Goal: Task Accomplishment & Management: Manage account settings

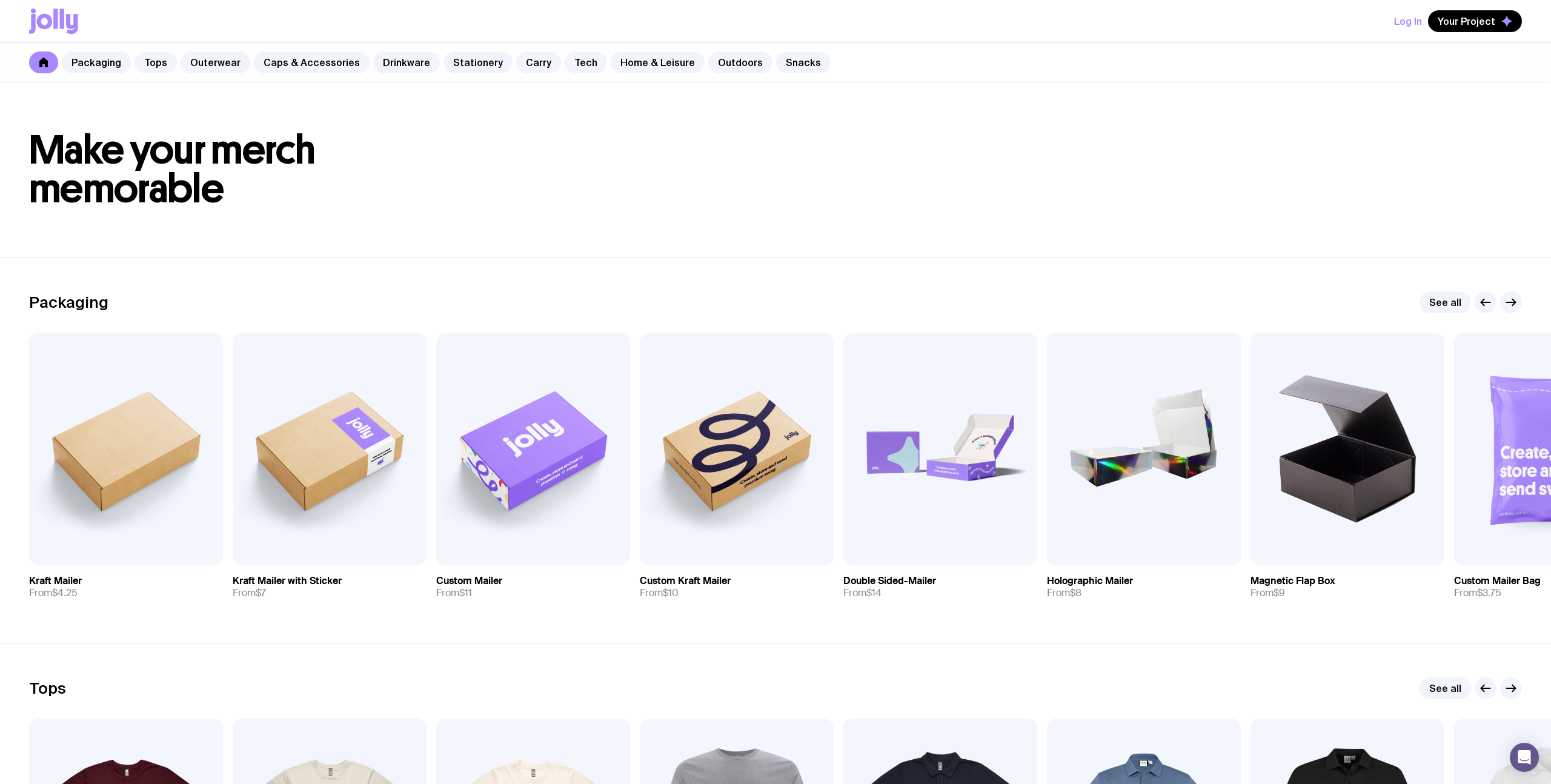
click at [1409, 15] on button "Log In" at bounding box center [1407, 21] width 28 height 22
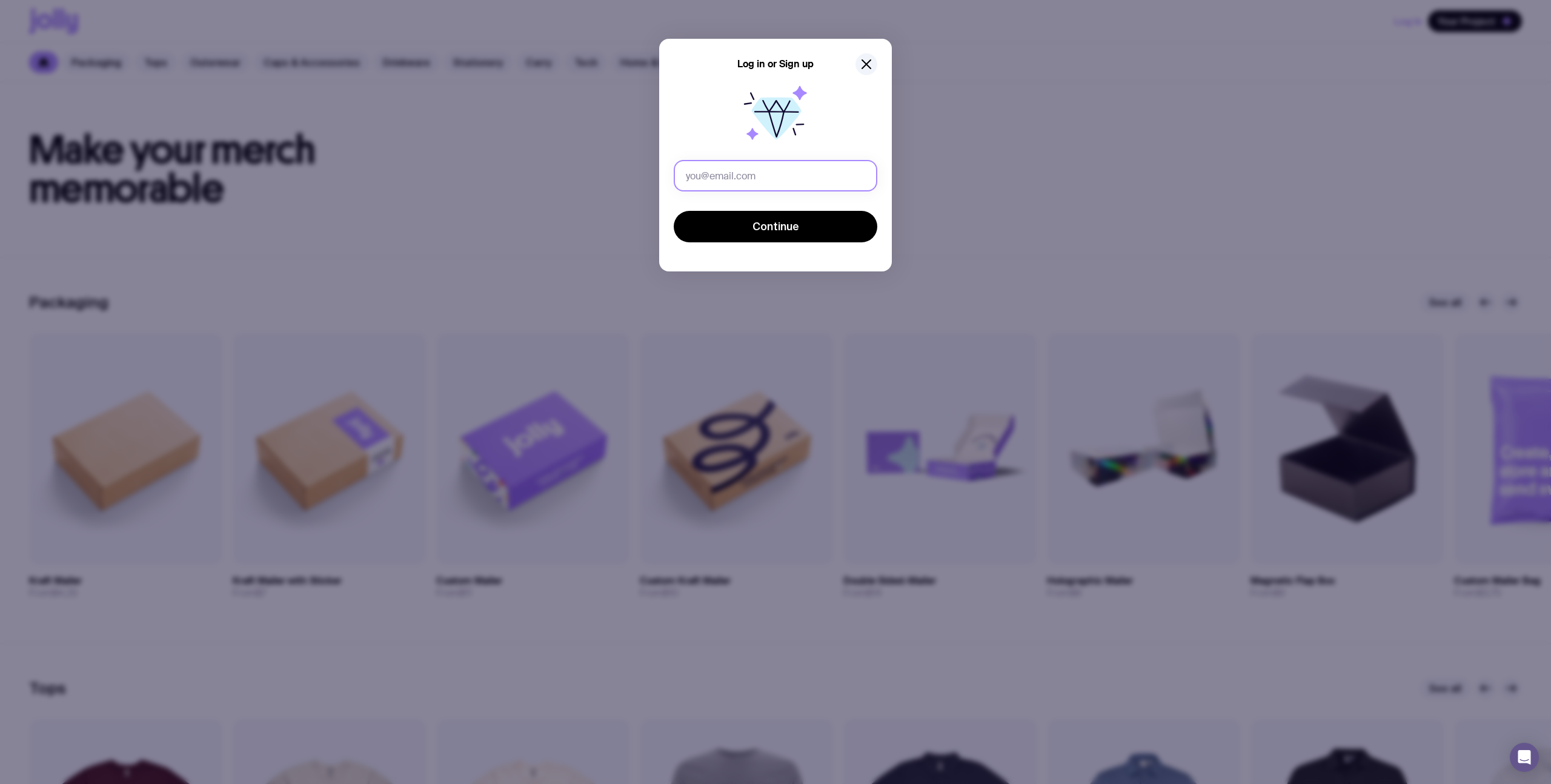
click at [707, 174] on input "text" at bounding box center [776, 175] width 204 height 32
type input "mara@joincitro.com.au"
click at [674, 210] on button "Continue" at bounding box center [776, 226] width 204 height 32
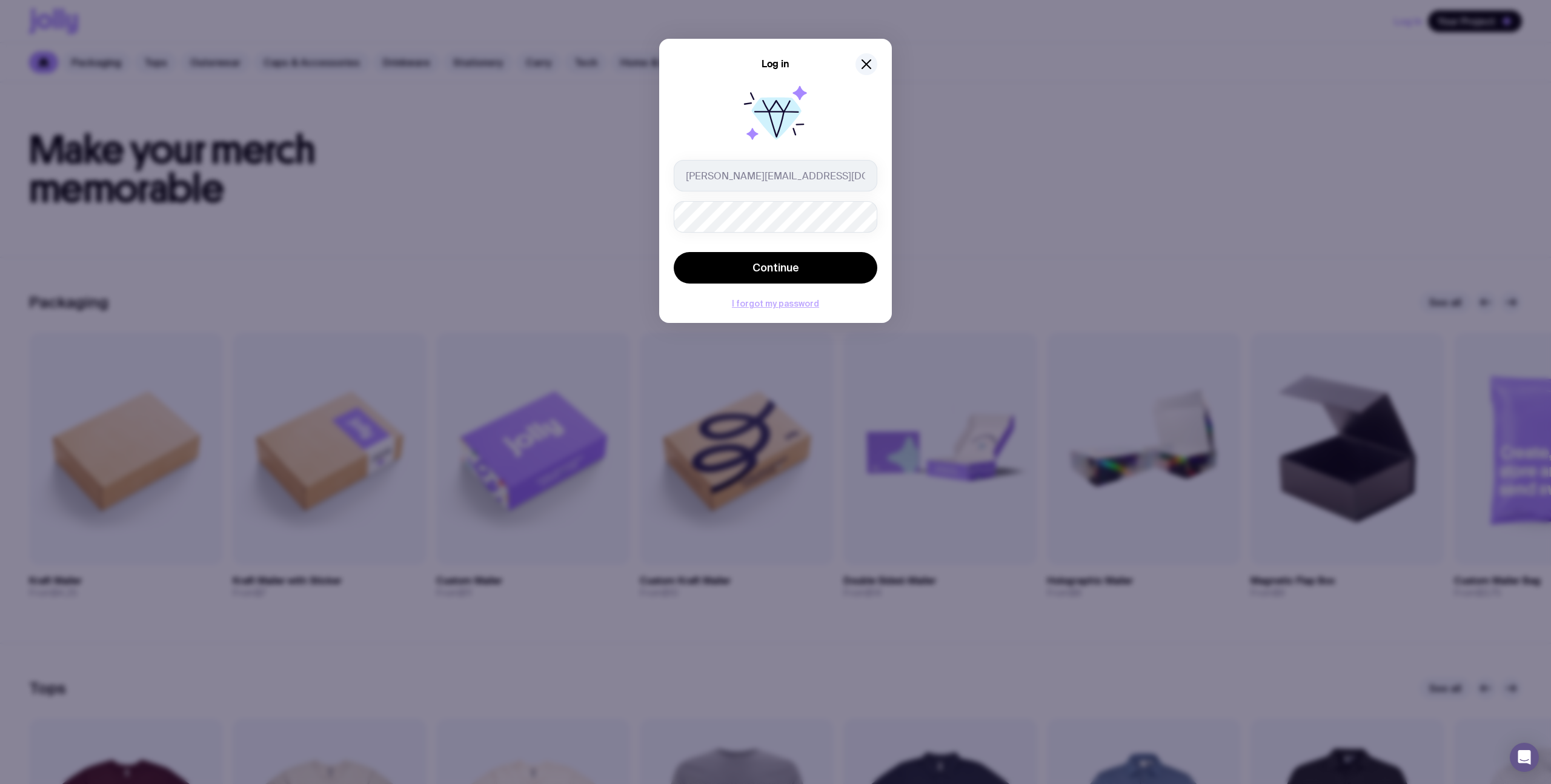
click at [769, 301] on button "I forgot my password" at bounding box center [775, 304] width 87 height 10
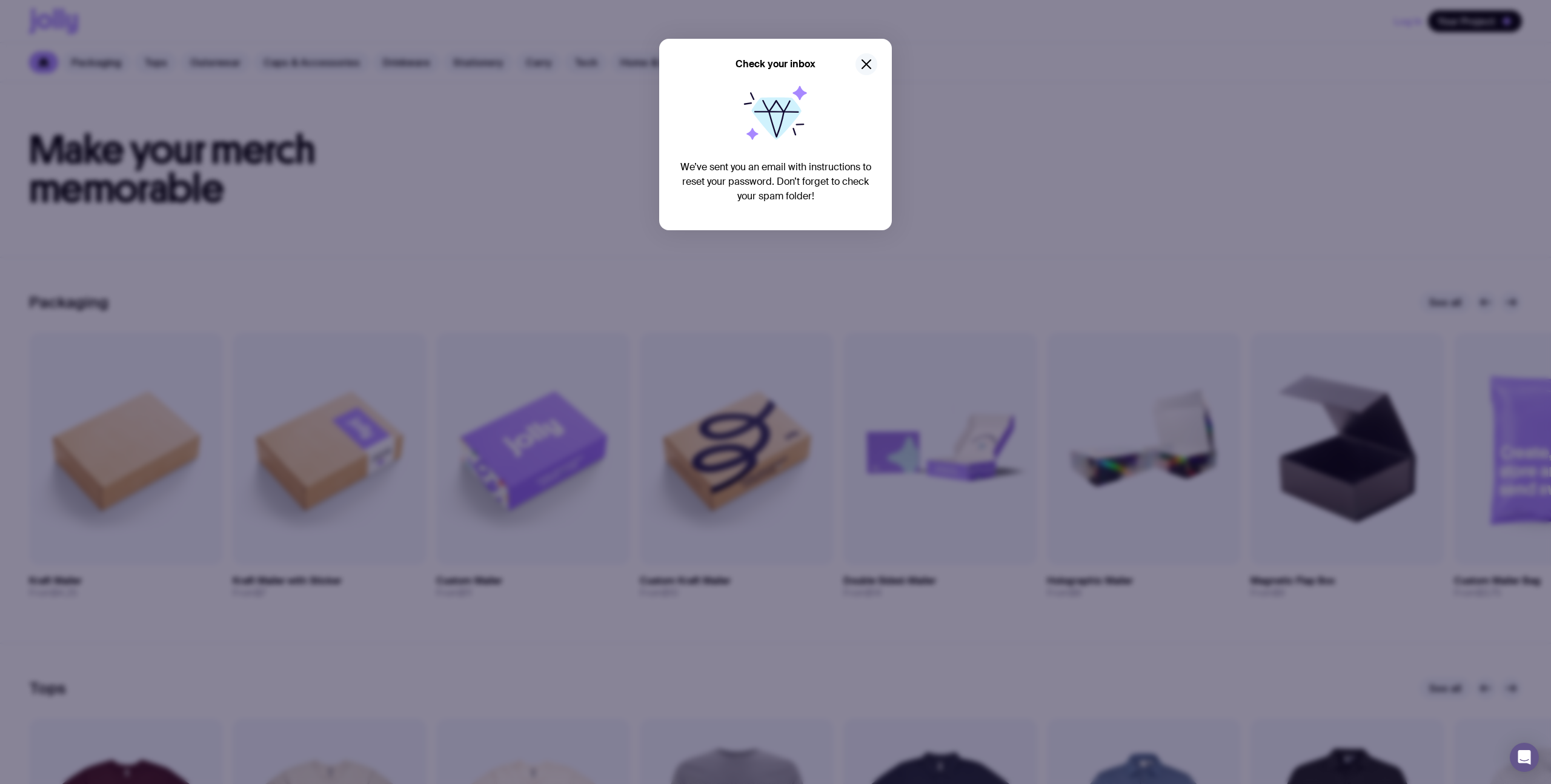
click at [868, 58] on icon "button" at bounding box center [866, 63] width 14 height 14
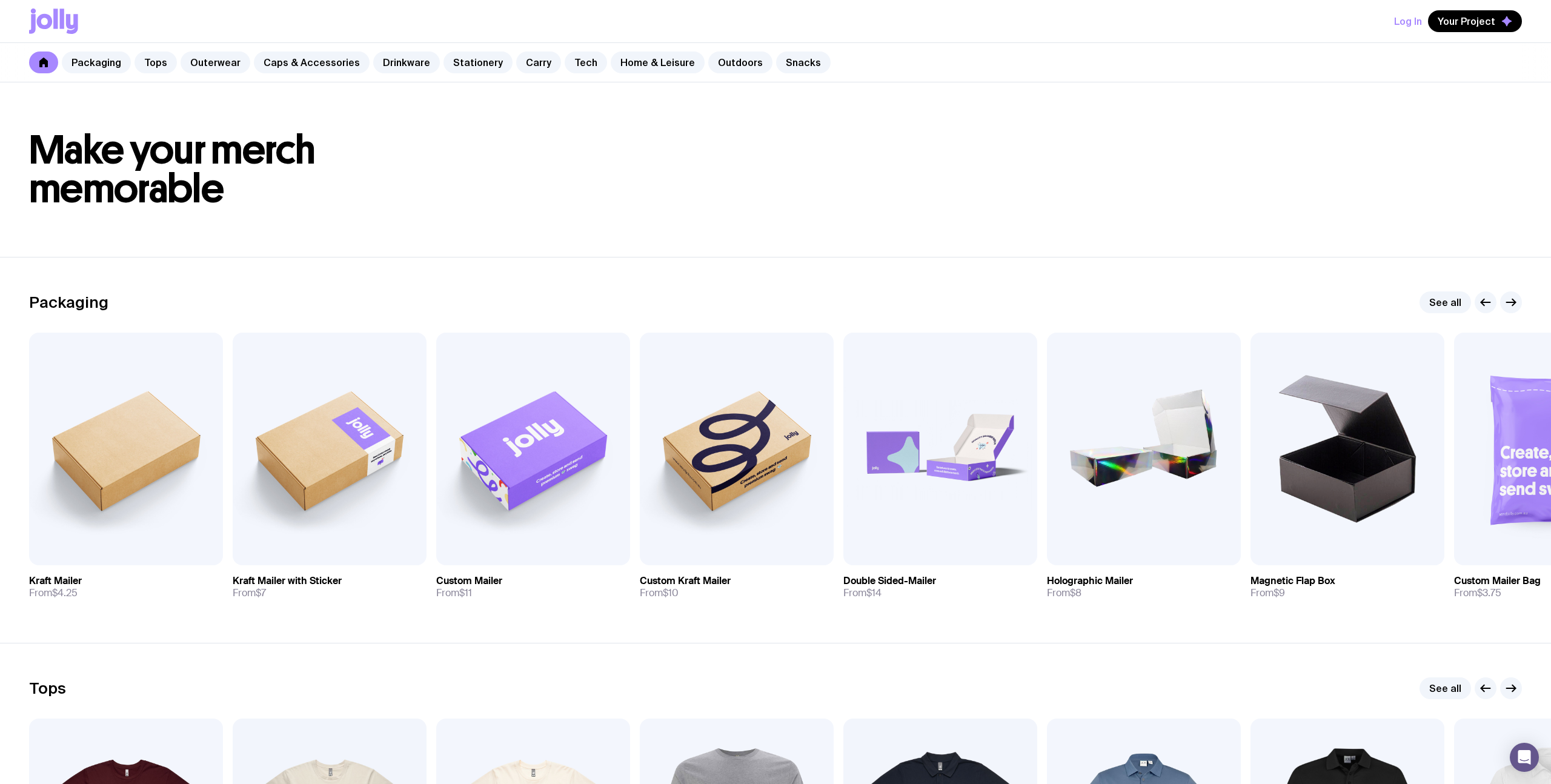
click at [1409, 15] on button "Log In" at bounding box center [1407, 21] width 28 height 22
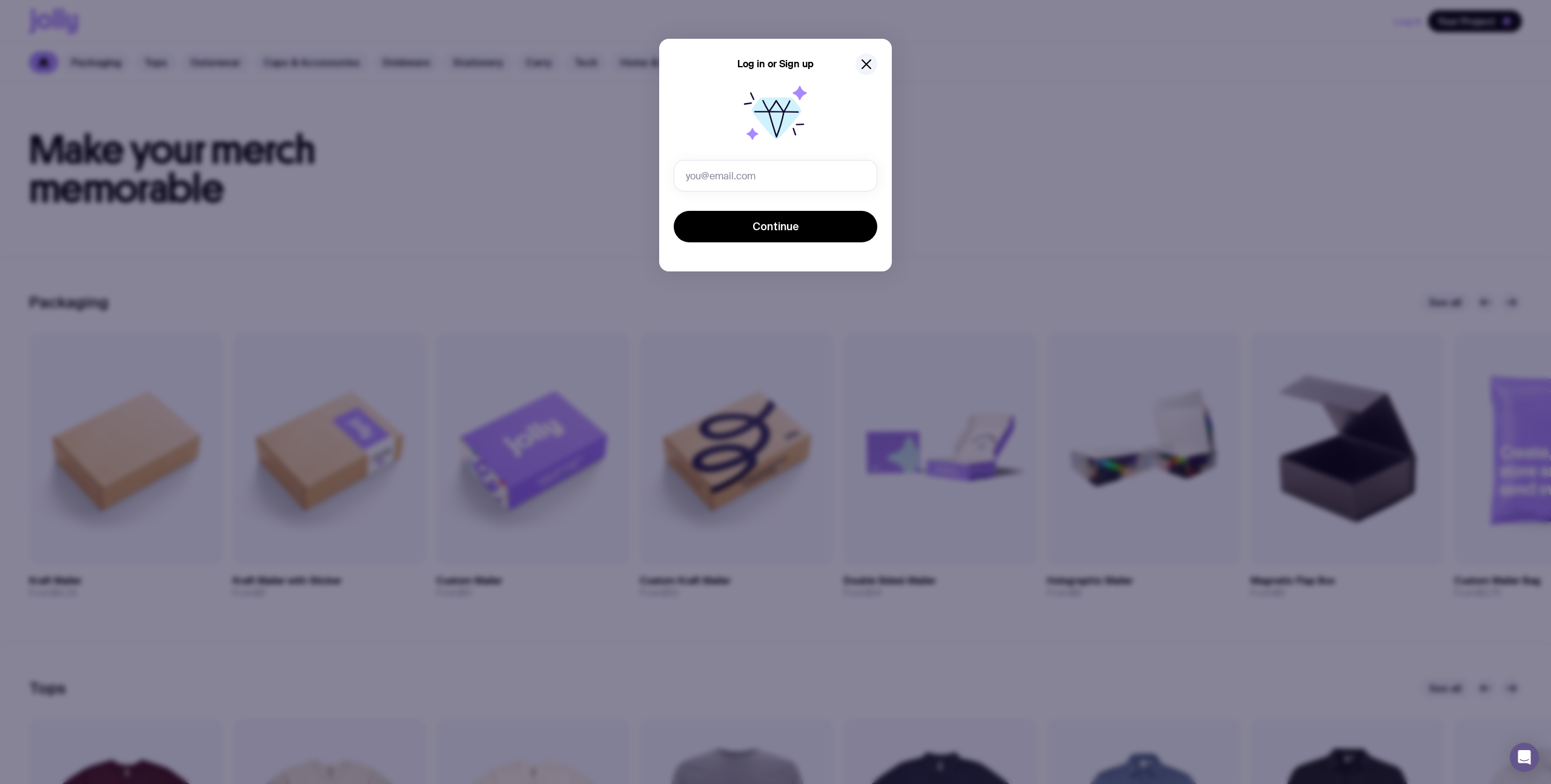
type input "mara@joincitro.com.au"
click at [768, 227] on span "Continue" at bounding box center [776, 226] width 47 height 14
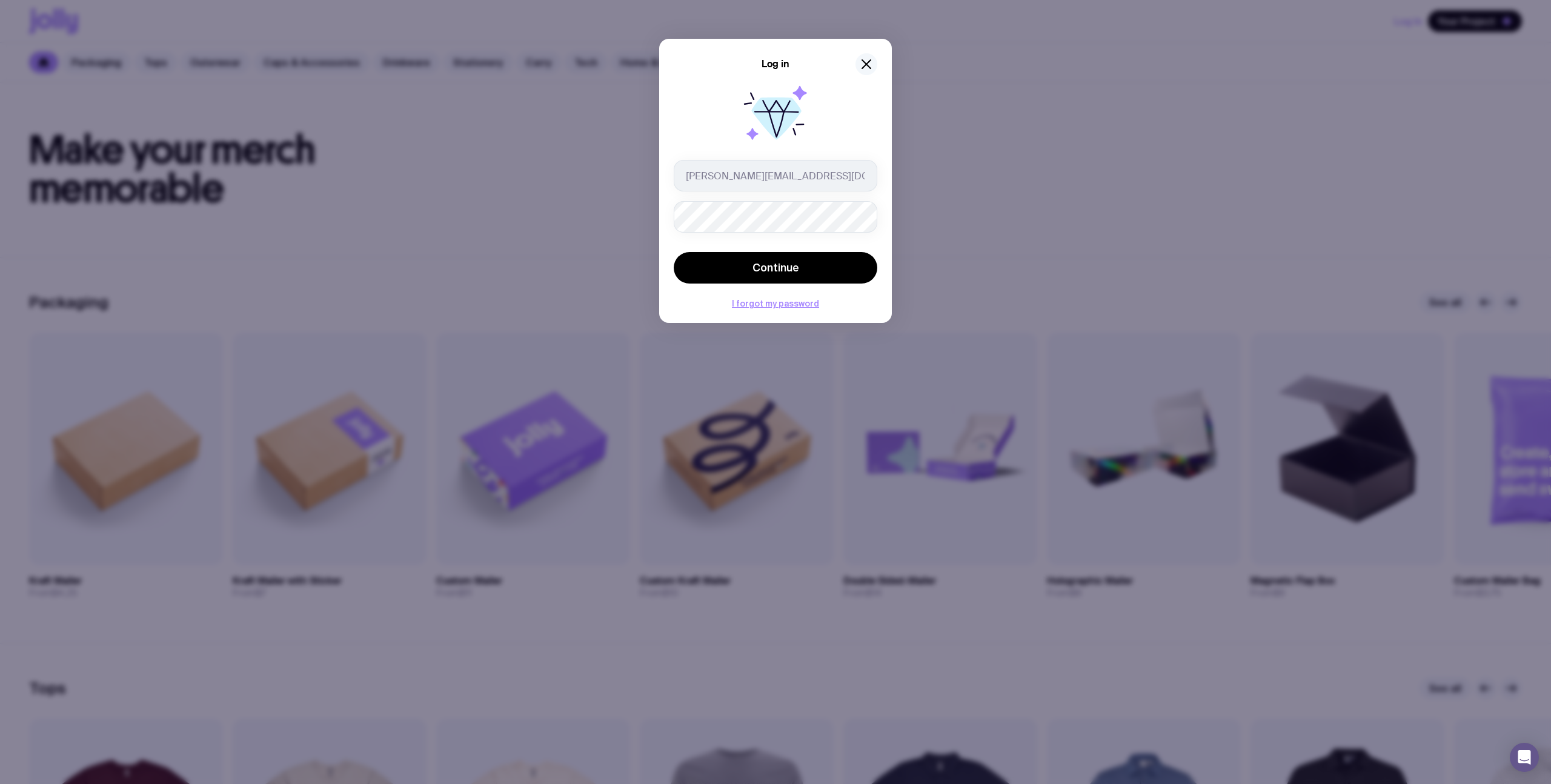
click at [869, 59] on icon "button" at bounding box center [866, 63] width 14 height 14
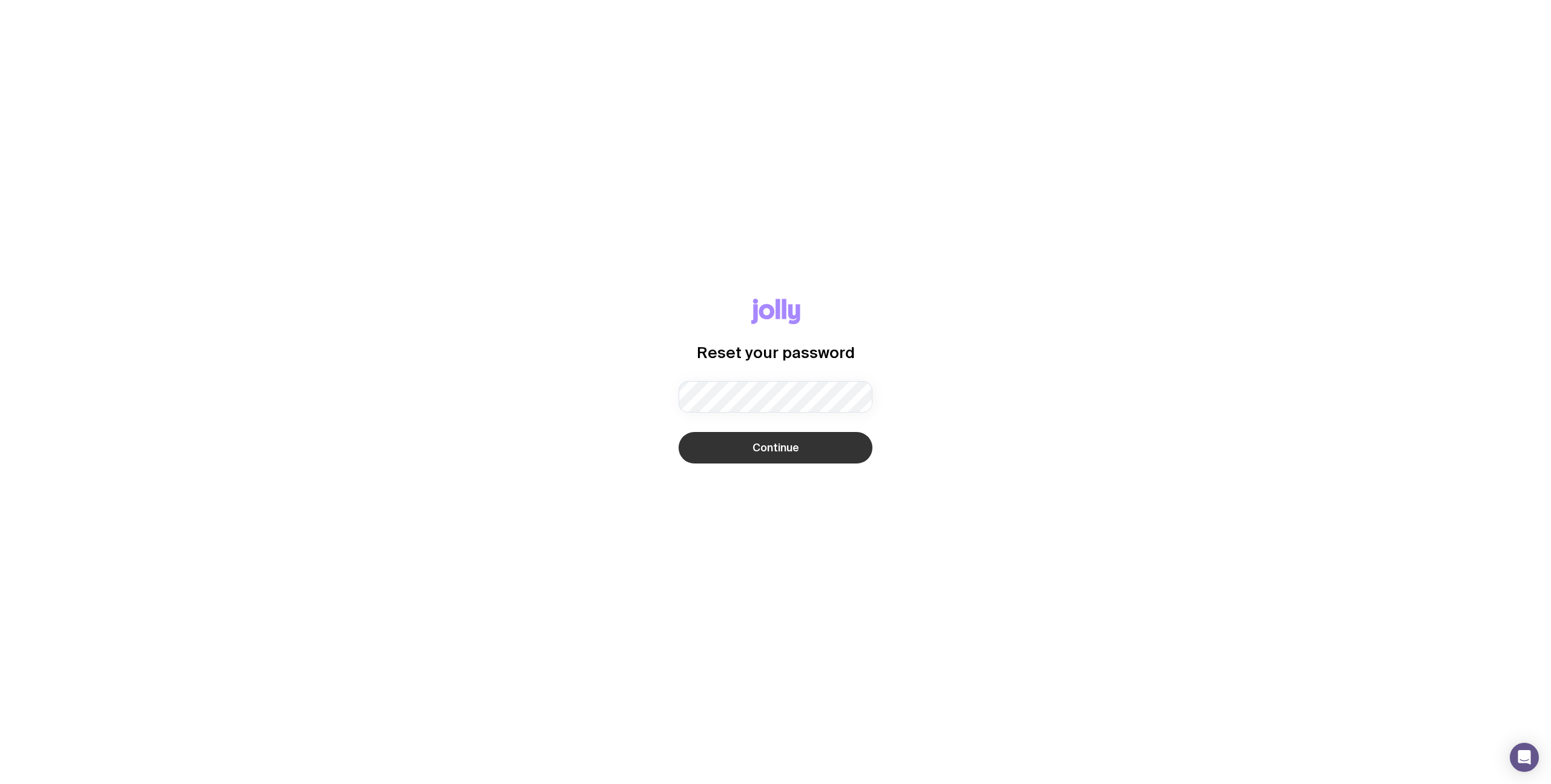
click at [786, 451] on span "Continue" at bounding box center [776, 447] width 47 height 14
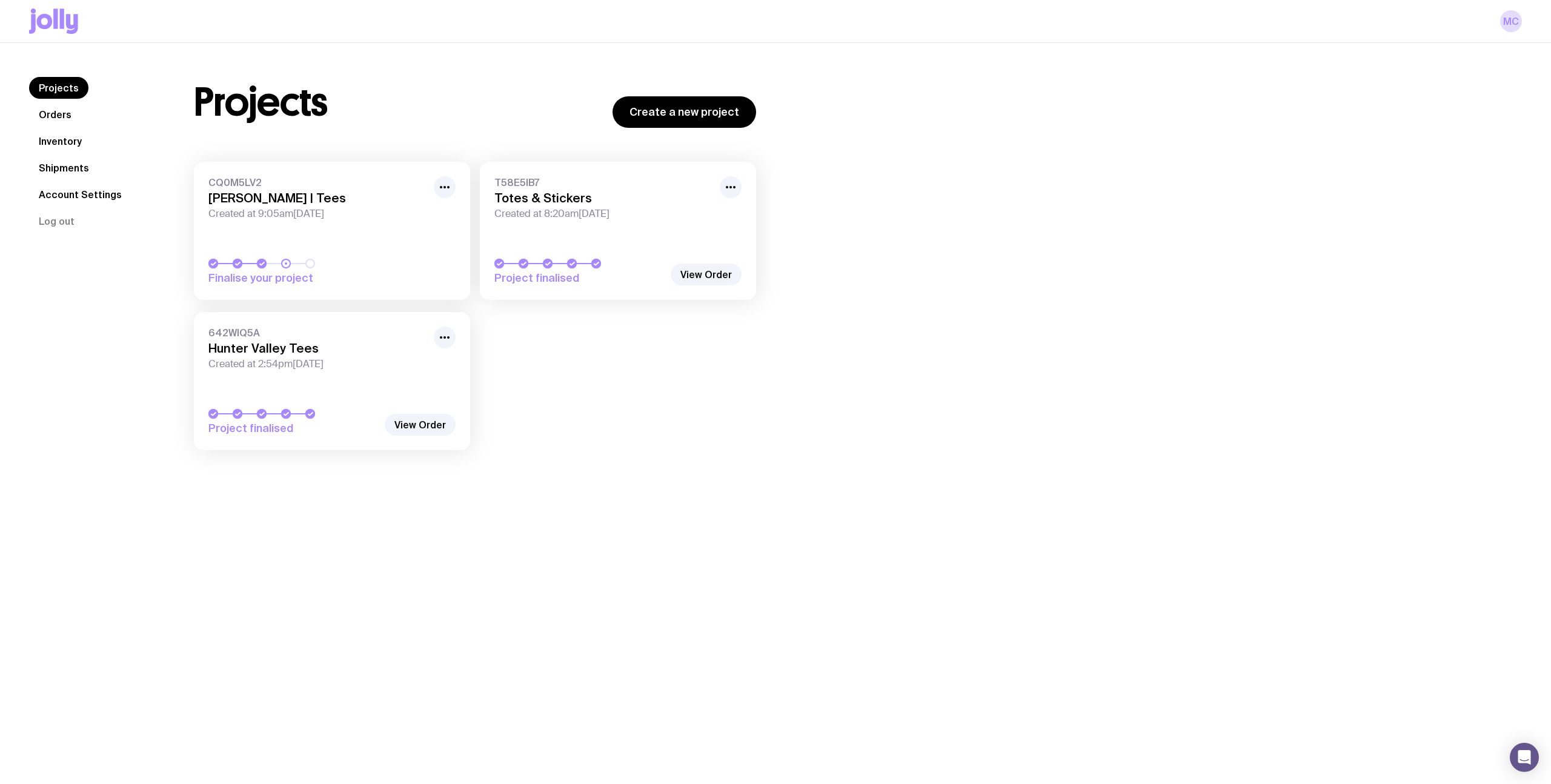
click at [50, 111] on link "Orders" at bounding box center [55, 114] width 52 height 22
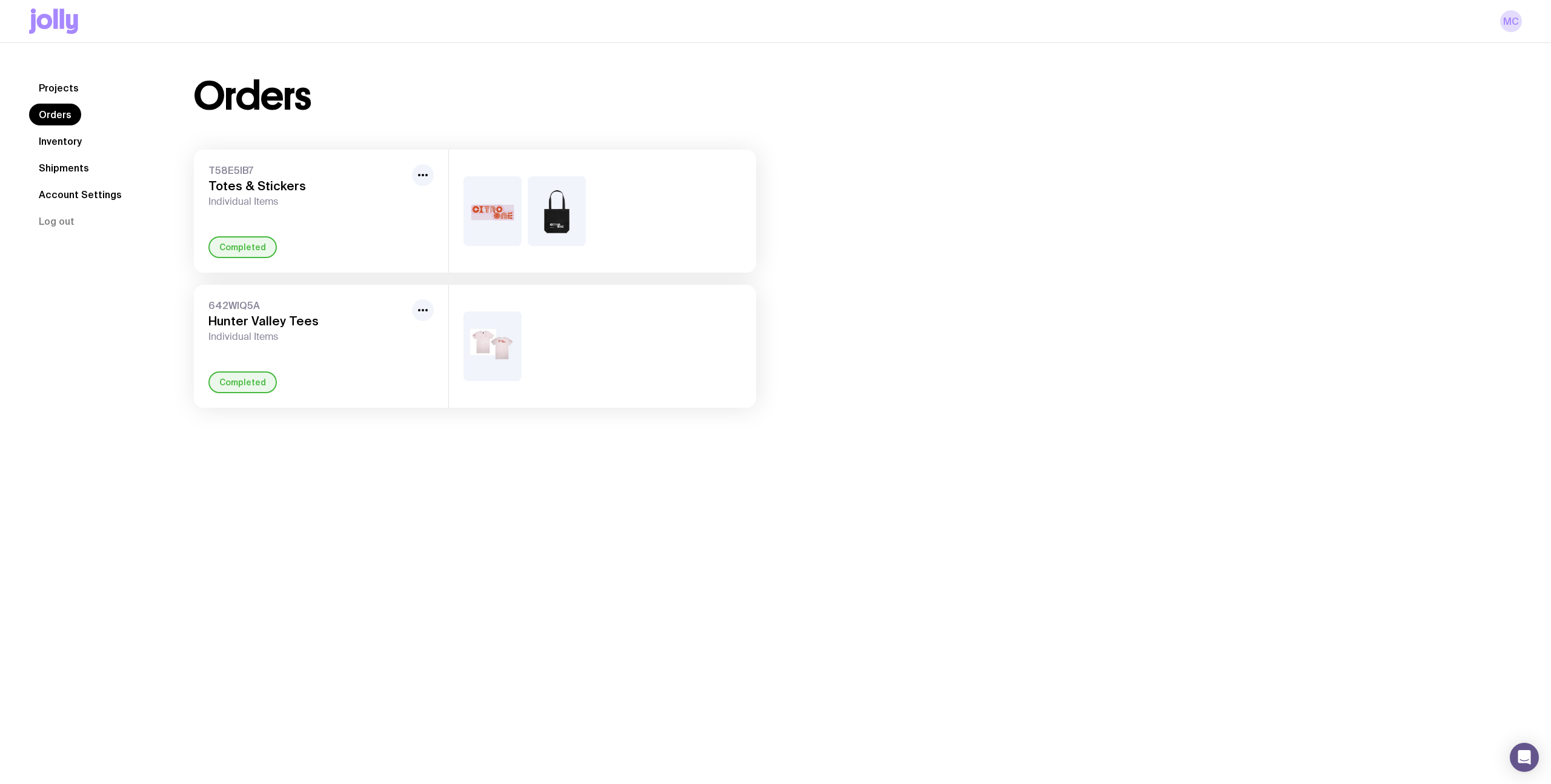
click at [57, 83] on link "Projects" at bounding box center [59, 87] width 60 height 22
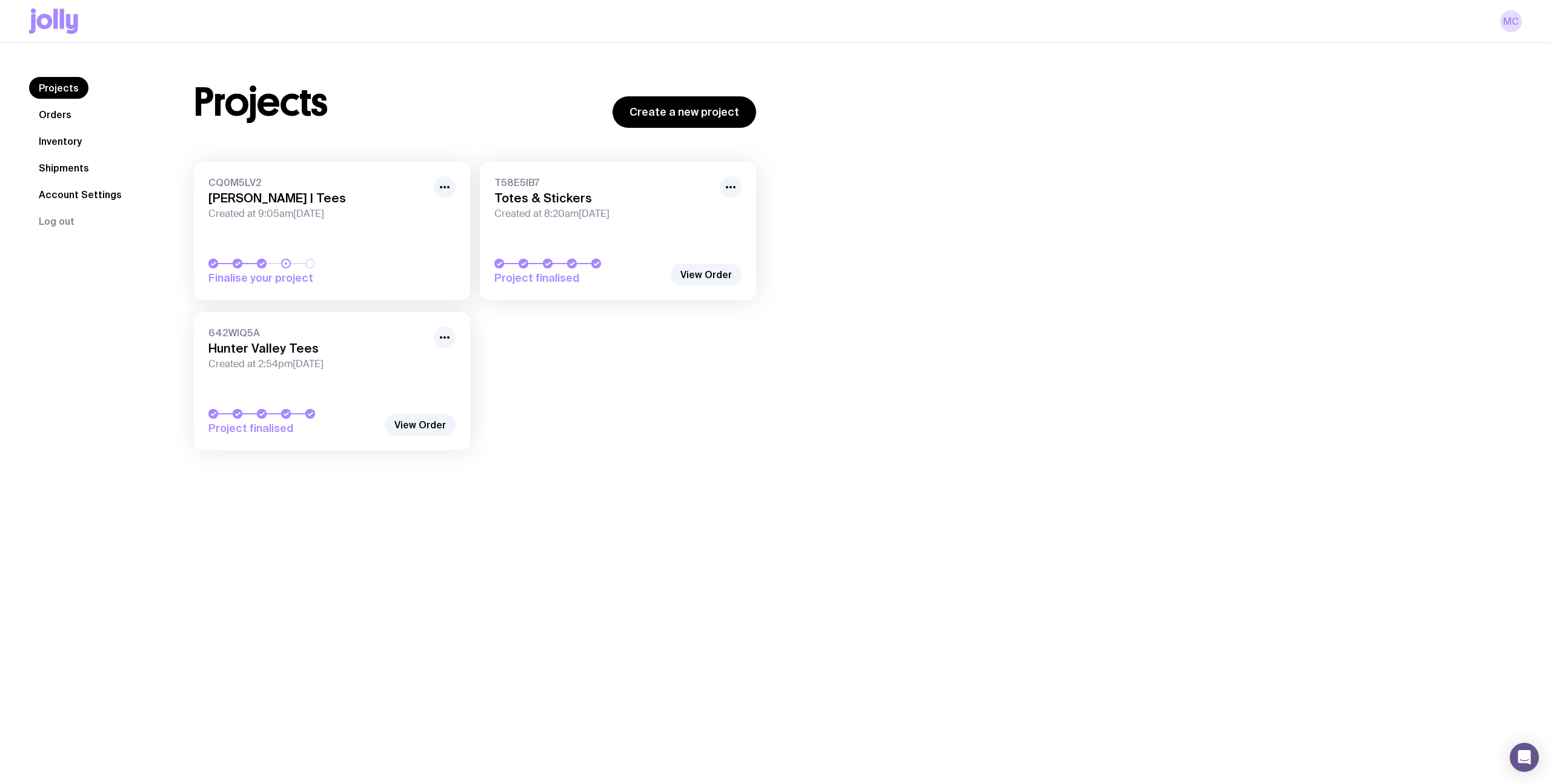
click at [355, 198] on h3 "[PERSON_NAME] | Tees" at bounding box center [317, 198] width 218 height 14
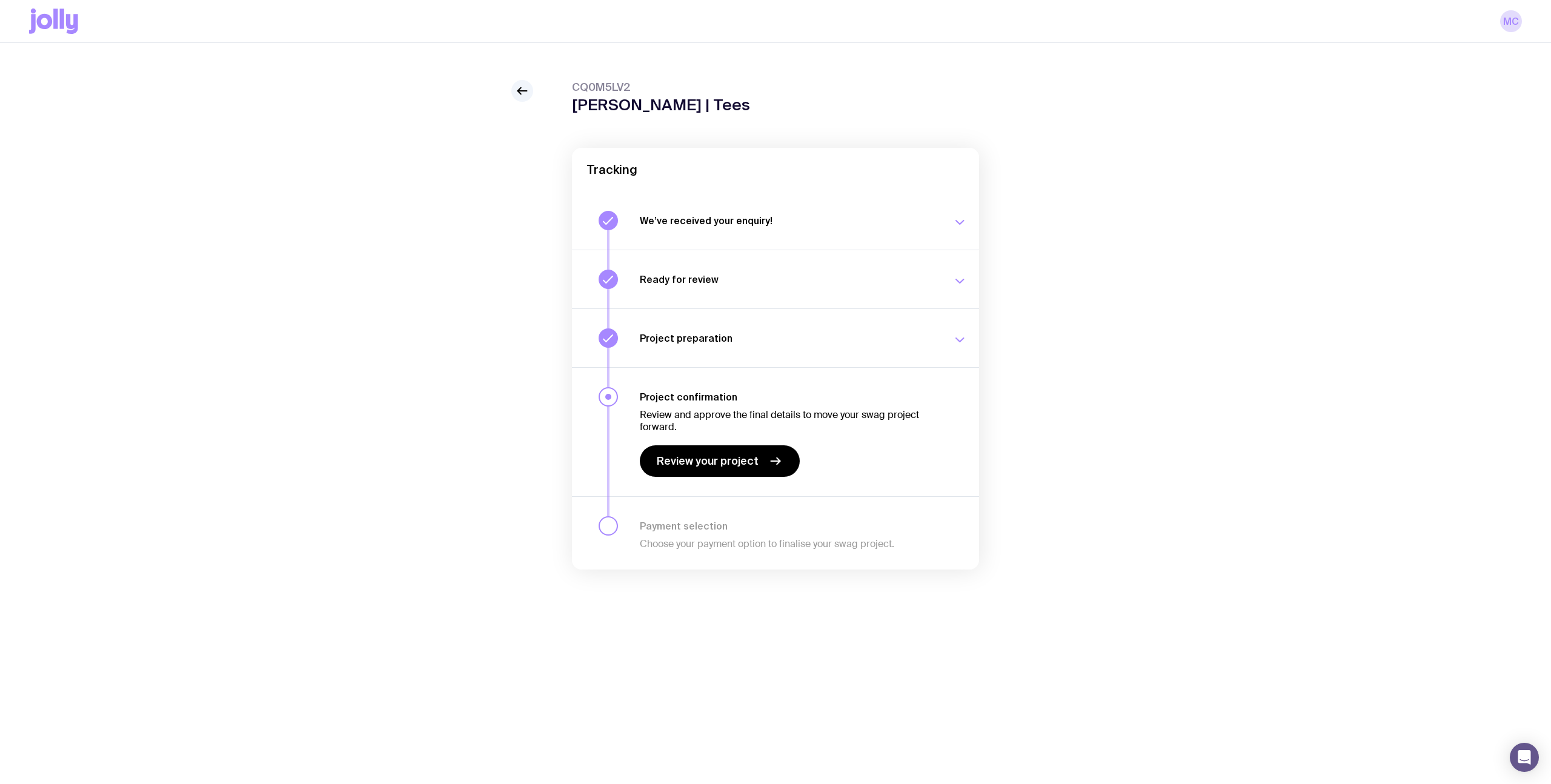
scroll to position [7, 0]
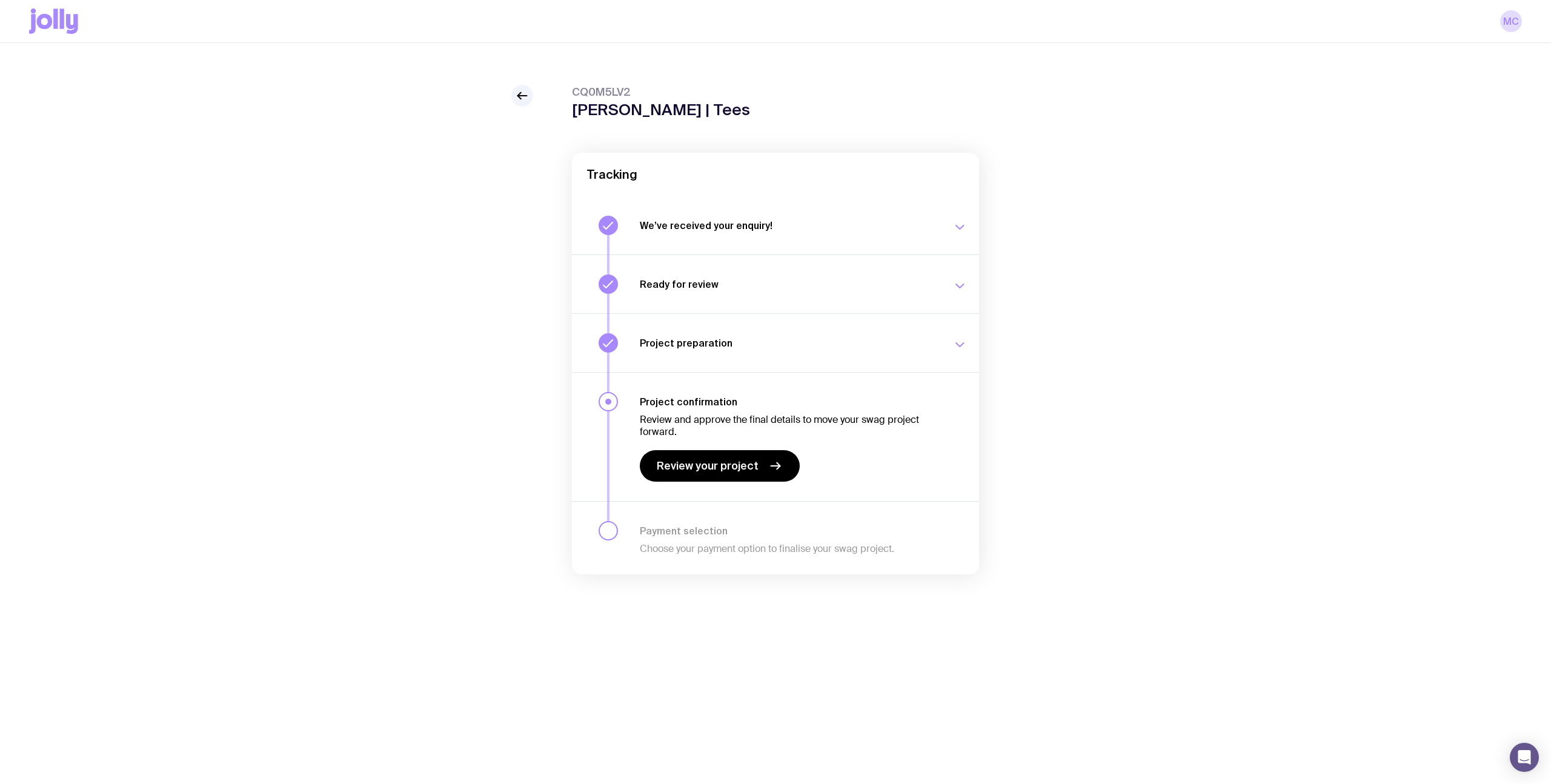
click at [957, 282] on icon "button" at bounding box center [959, 285] width 14 height 14
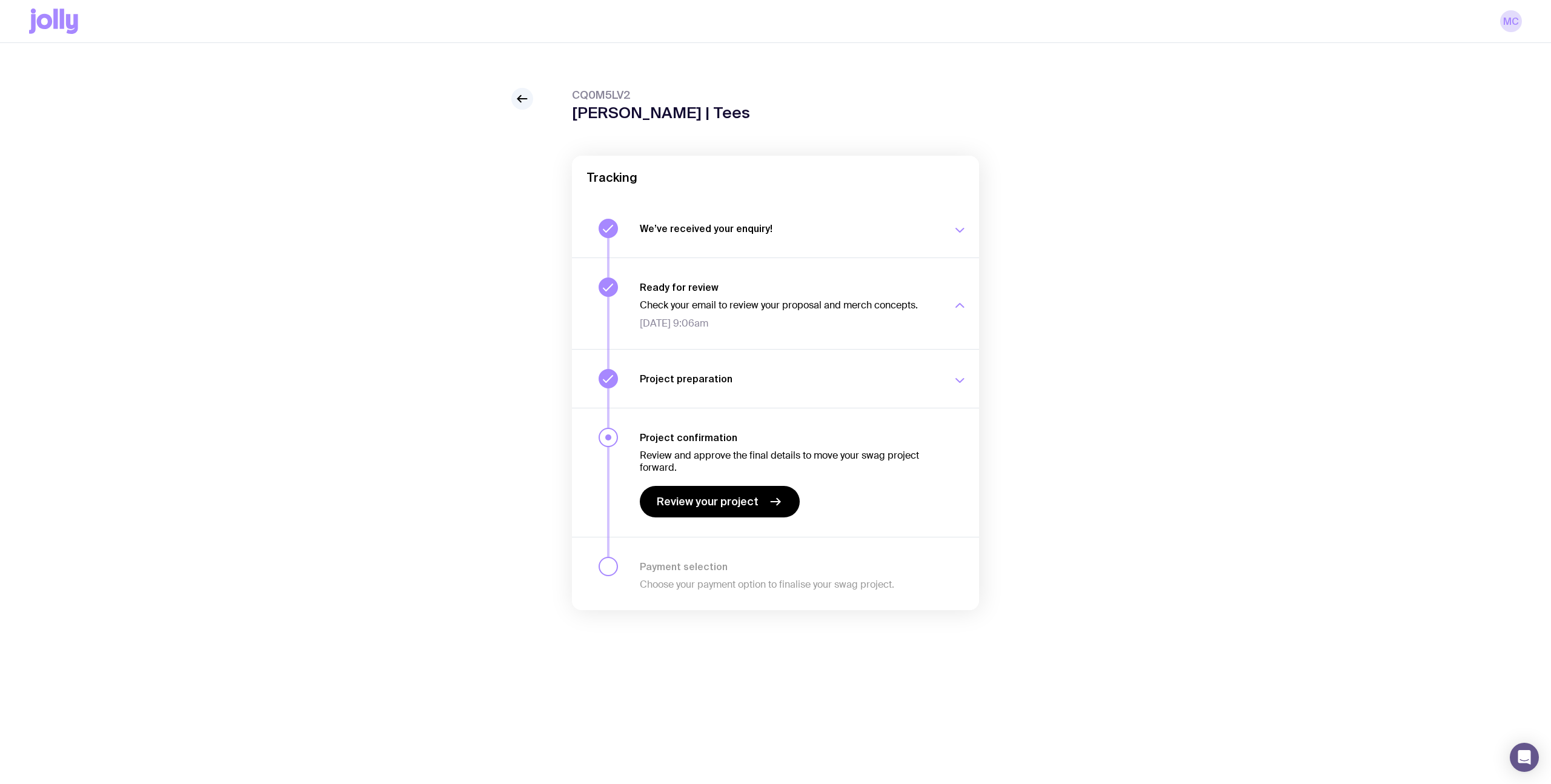
click at [957, 374] on div "button" at bounding box center [959, 380] width 14 height 15
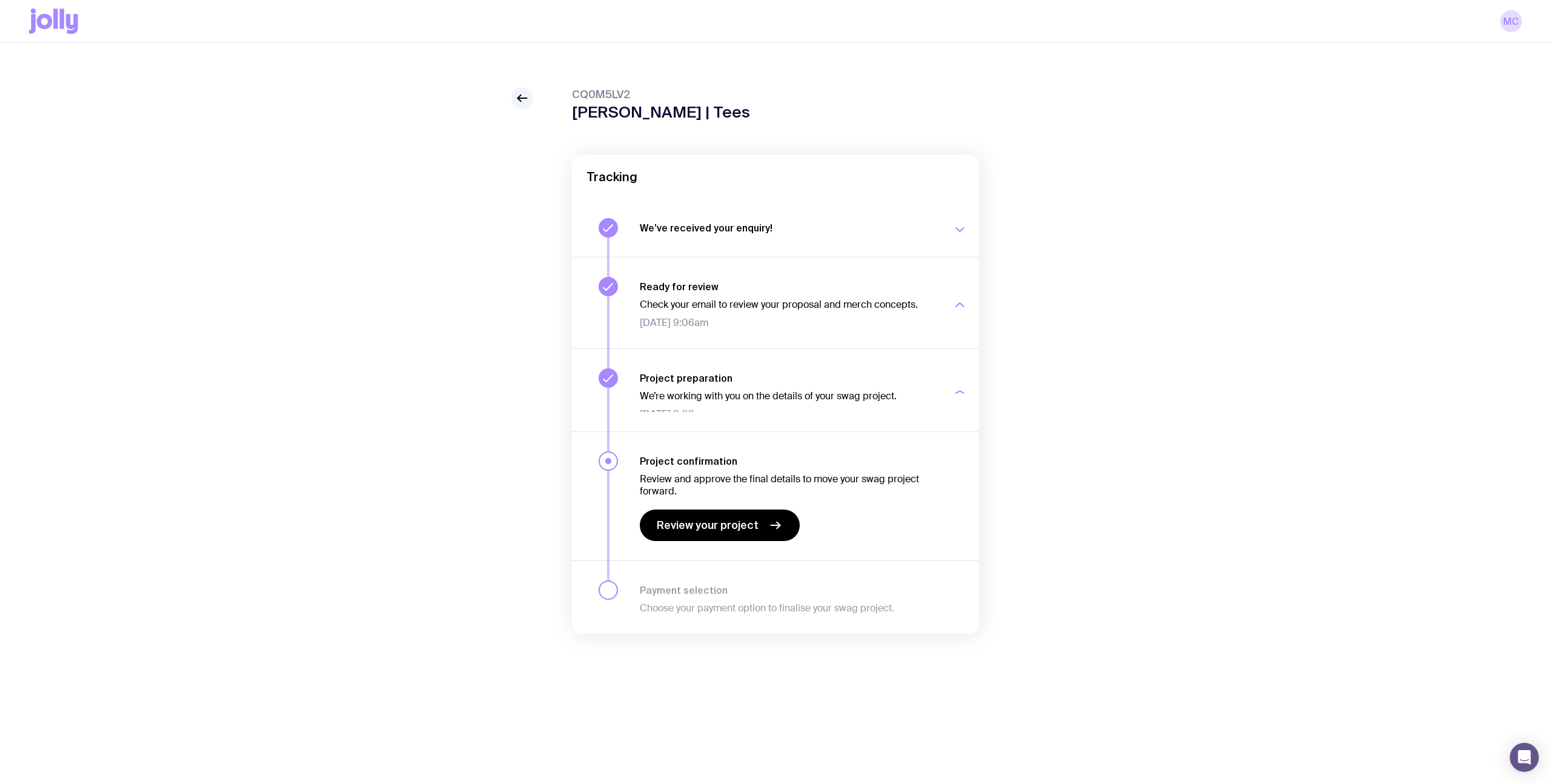
scroll to position [6, 0]
click at [727, 534] on span "Review your project" at bounding box center [707, 532] width 102 height 14
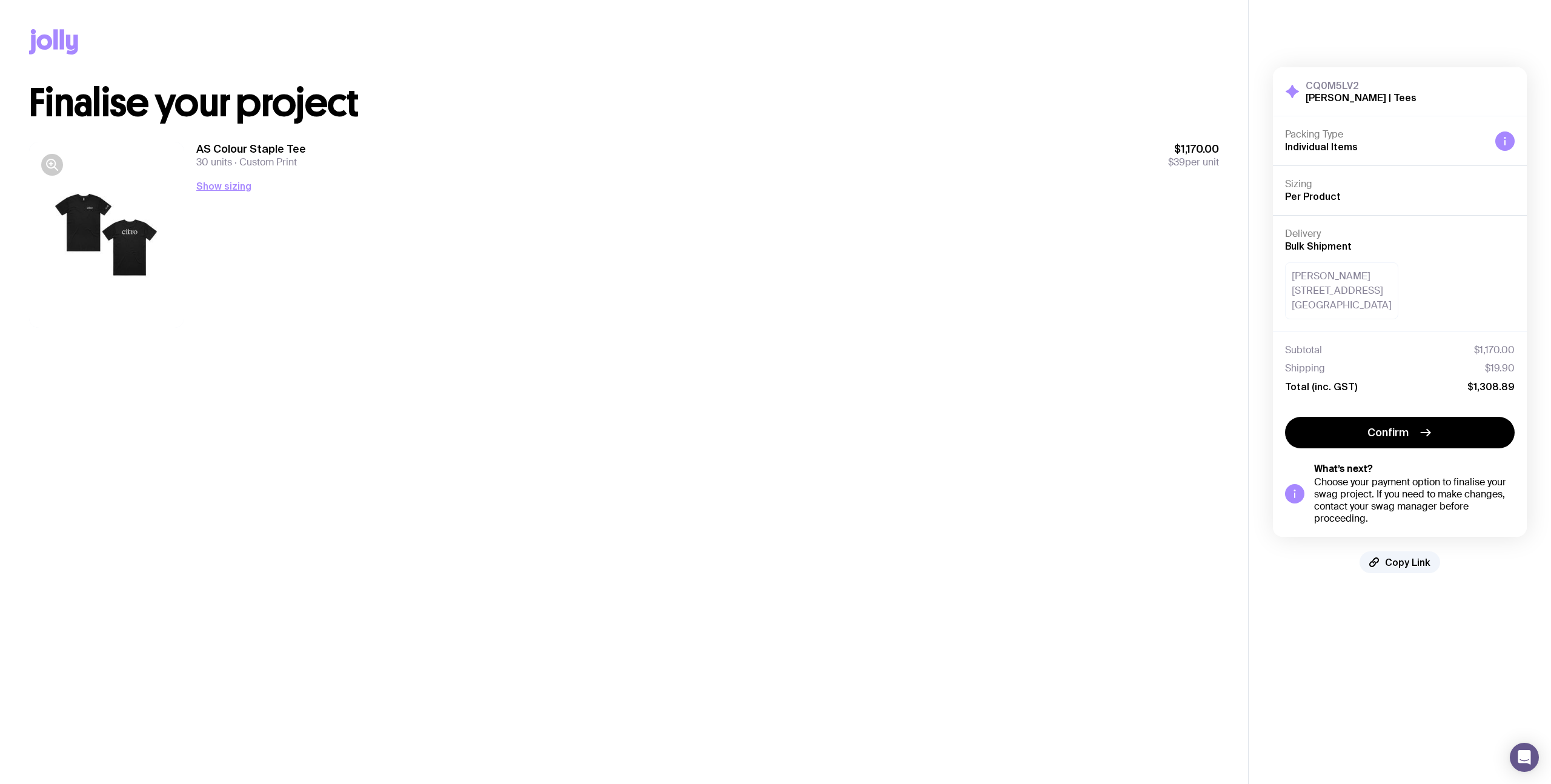
drag, startPoint x: 1298, startPoint y: 277, endPoint x: 1416, endPoint y: 280, distance: 118.0
click at [1416, 280] on div "Megan Burgess Unit 1,, 63 Crown Rd Queenscliff, NSW 2096" at bounding box center [1399, 290] width 230 height 57
click at [1363, 293] on div "Megan Burgess Unit 1,, 63 Crown Rd Queenscliff, NSW 2096" at bounding box center [1342, 290] width 113 height 57
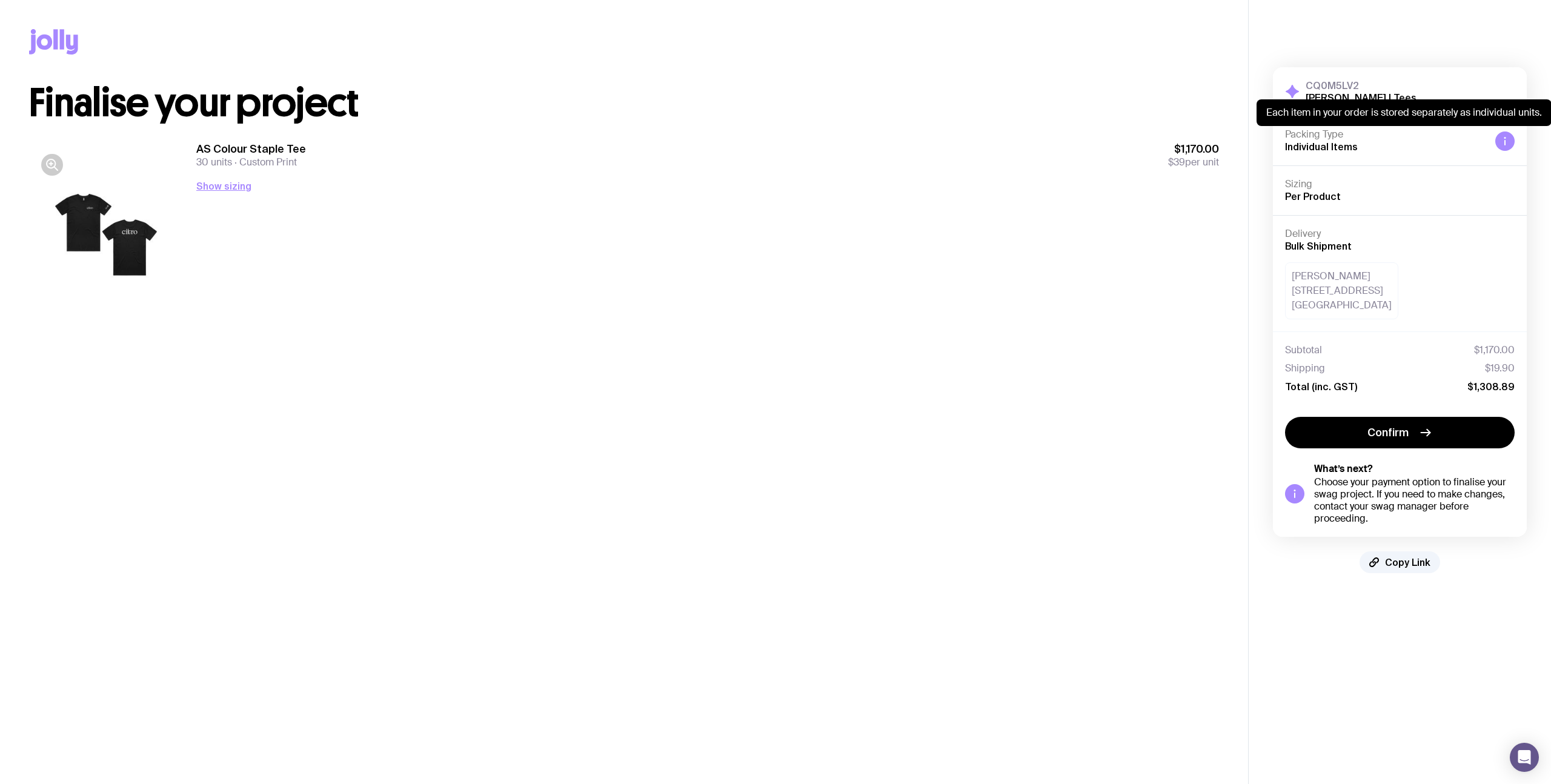
click at [1500, 138] on icon at bounding box center [1505, 141] width 10 height 10
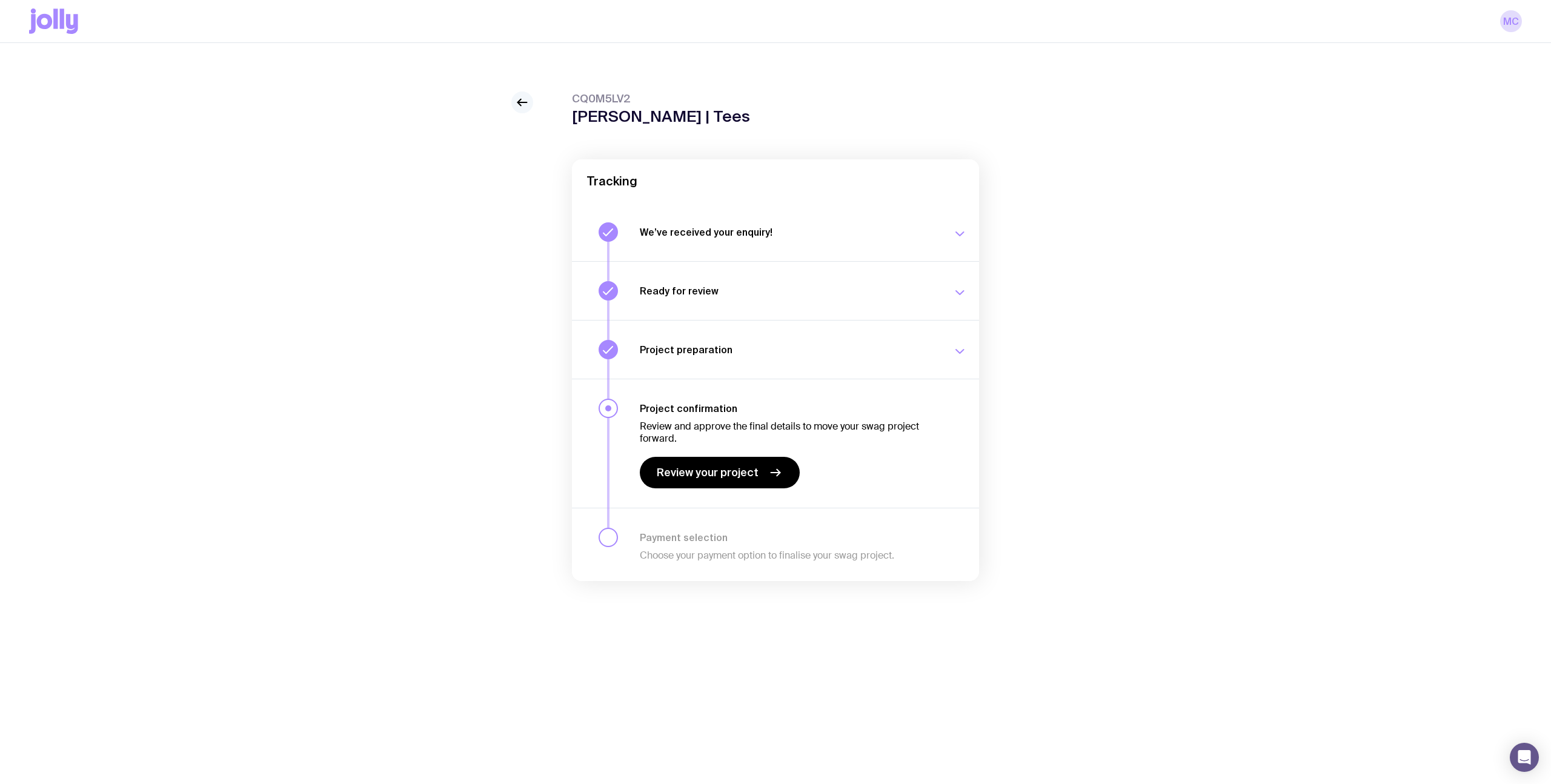
click at [522, 100] on icon at bounding box center [522, 102] width 14 height 14
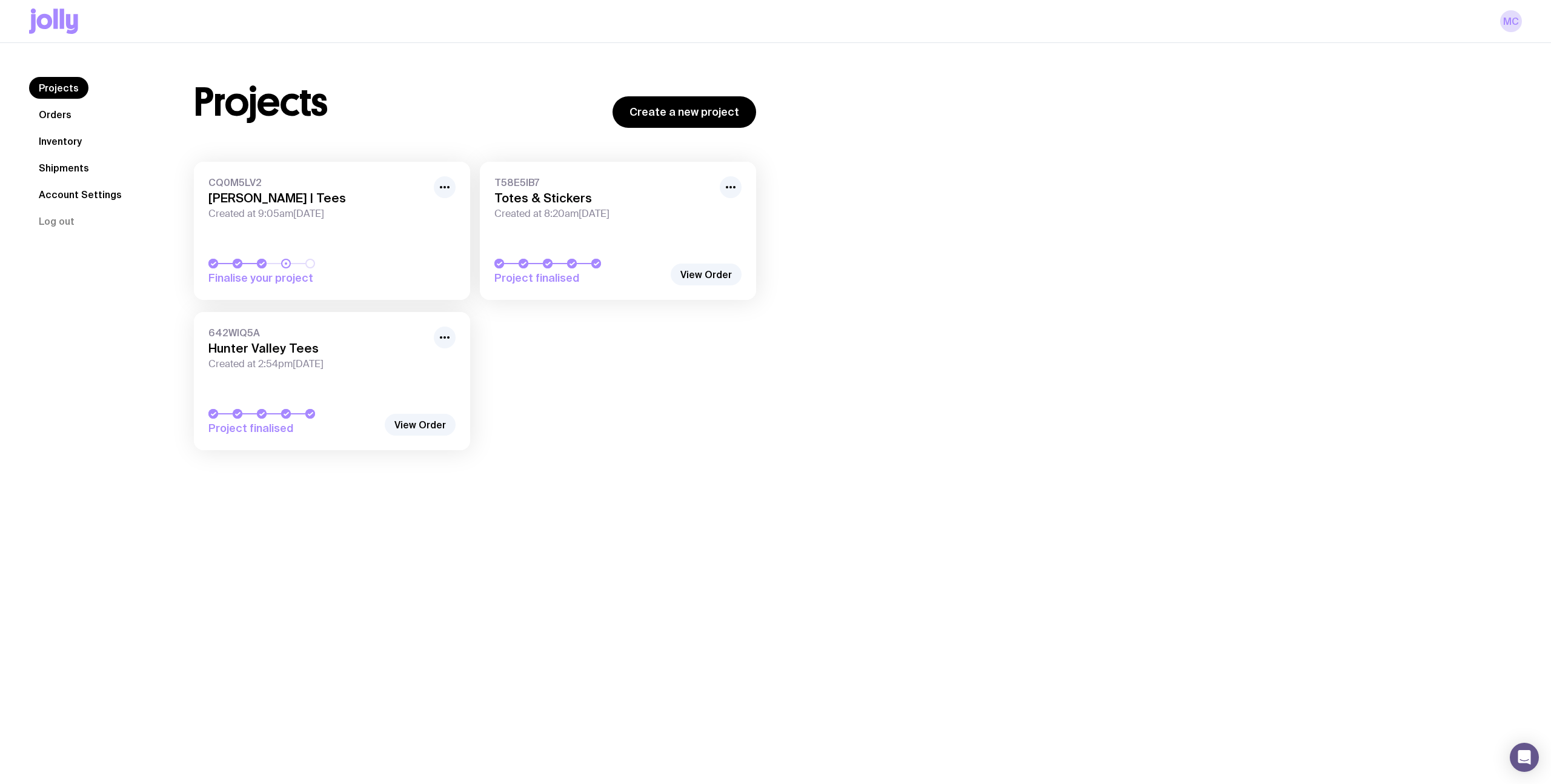
click at [63, 165] on link "Shipments" at bounding box center [63, 167] width 69 height 22
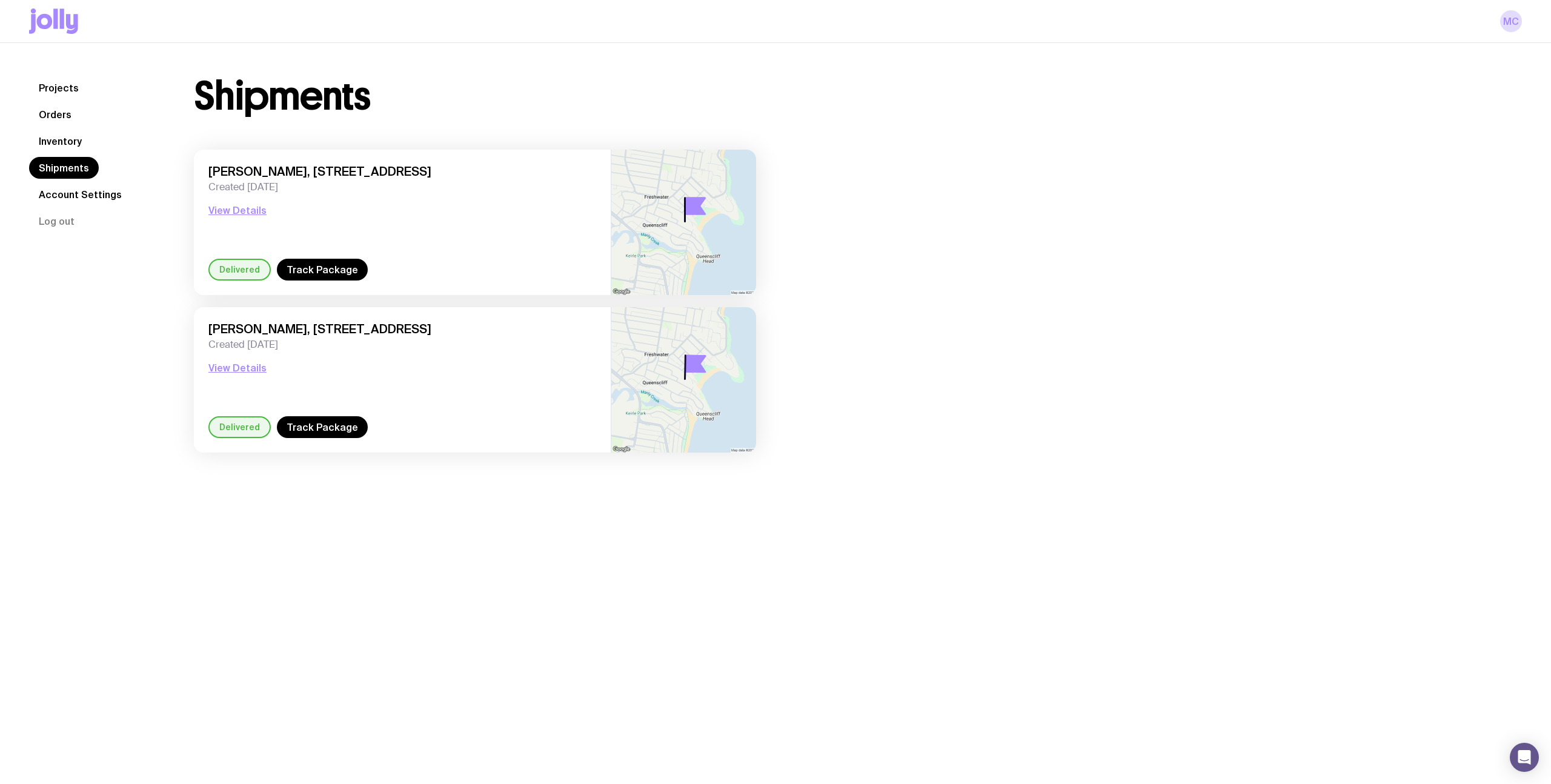
click at [62, 141] on link "Inventory" at bounding box center [60, 141] width 62 height 22
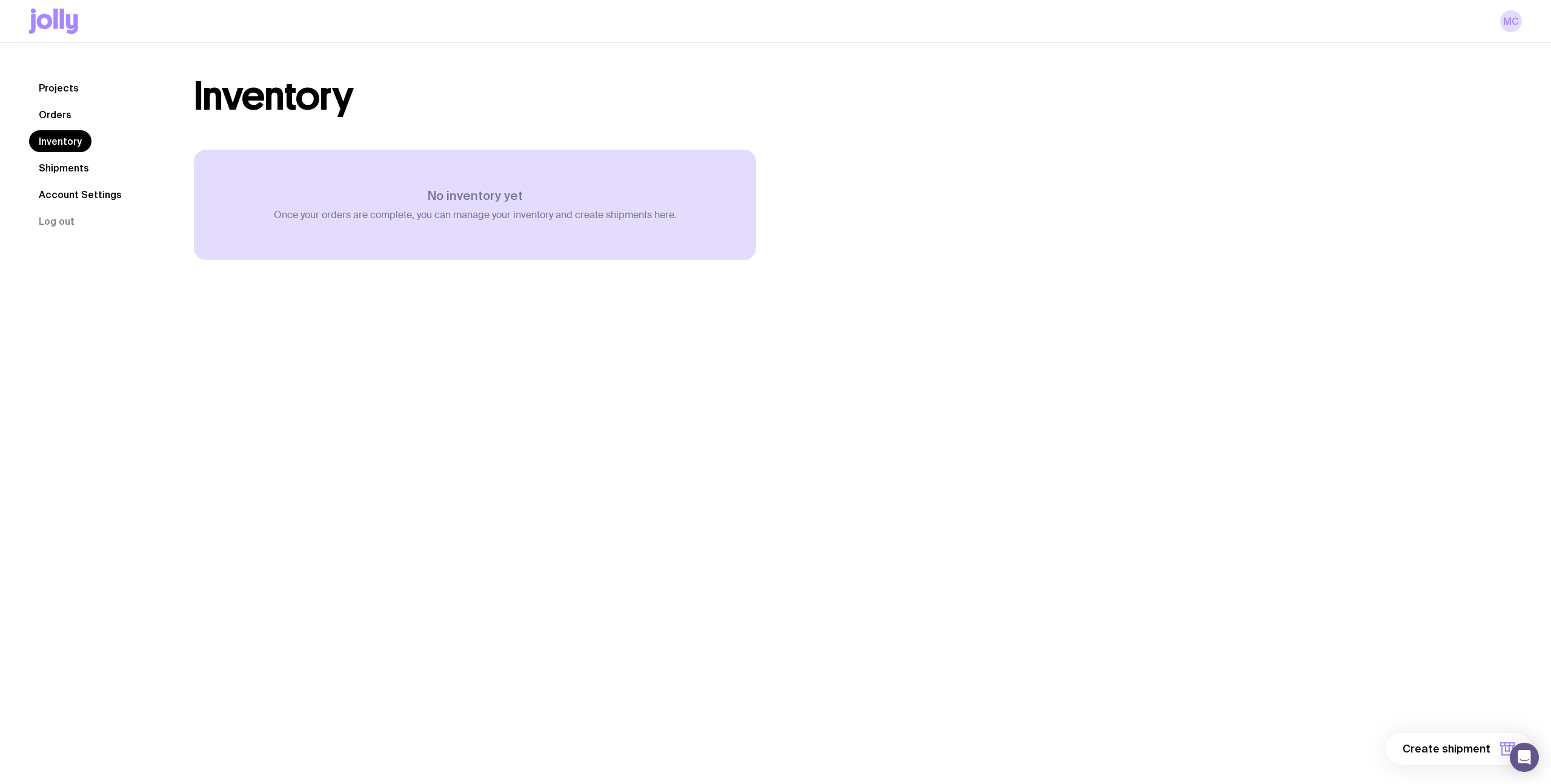
click at [52, 109] on link "Orders" at bounding box center [55, 114] width 52 height 22
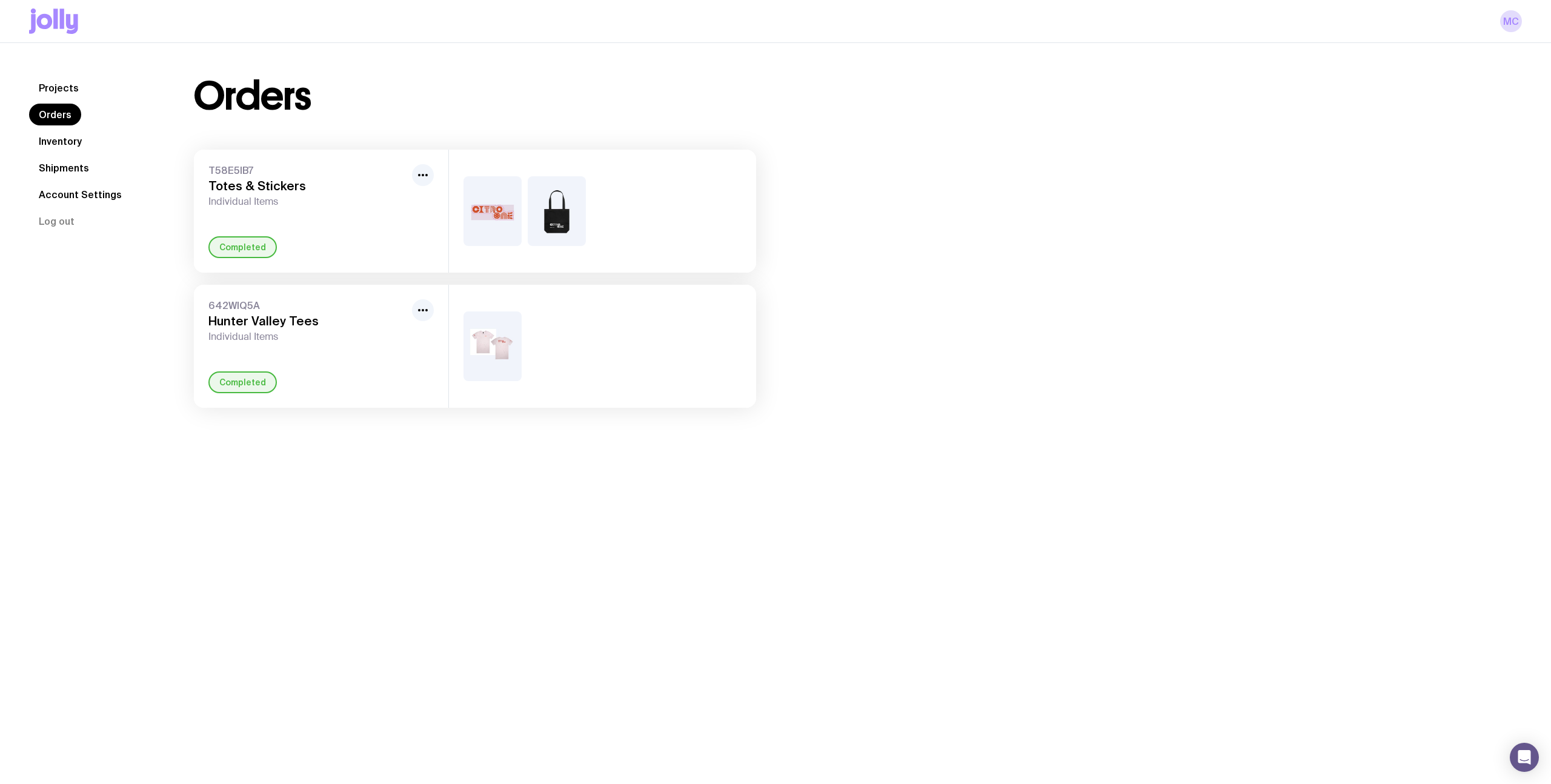
click at [52, 94] on link "Projects" at bounding box center [59, 87] width 60 height 22
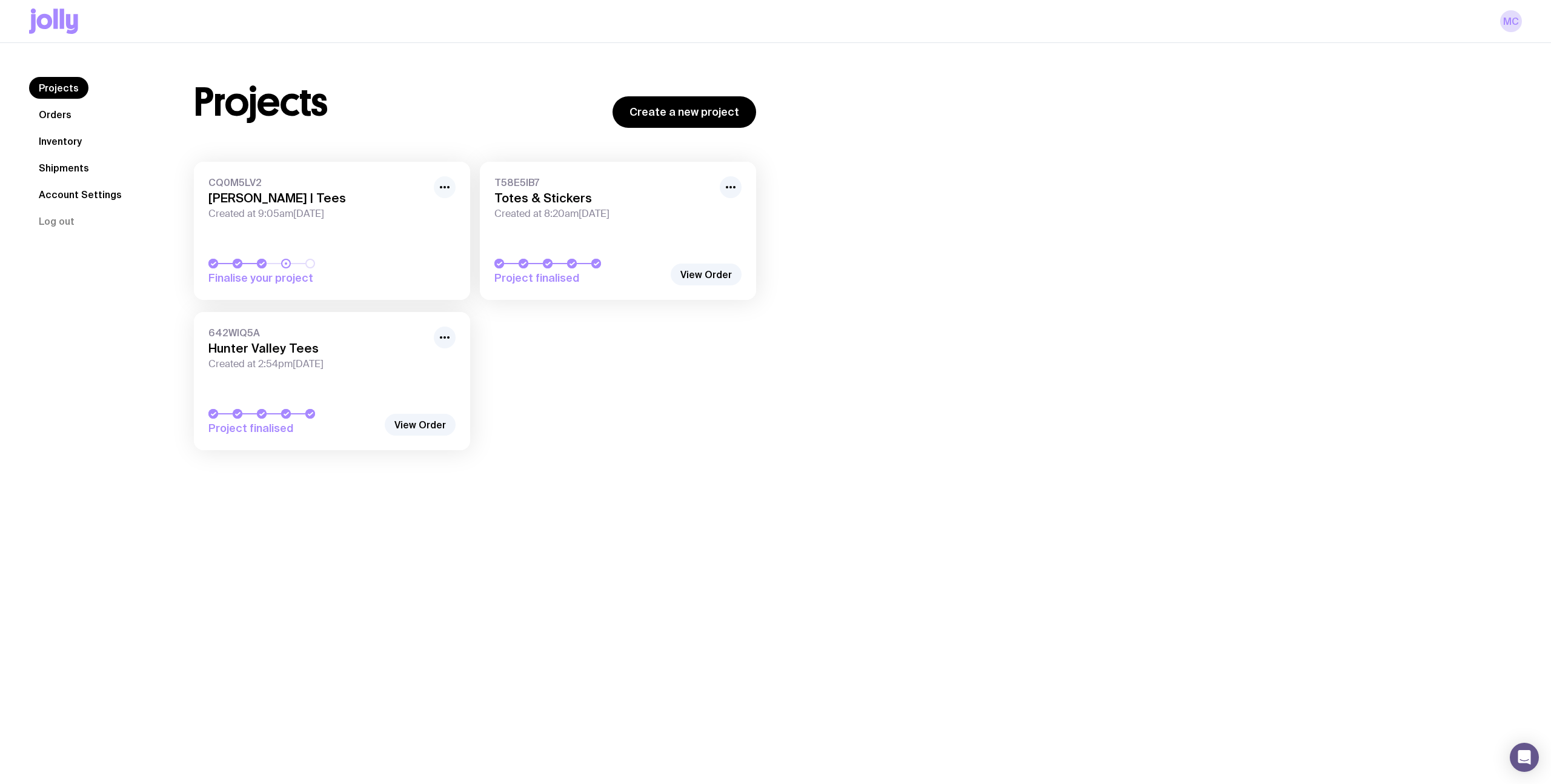
click at [442, 184] on icon "button" at bounding box center [444, 186] width 14 height 14
click at [591, 355] on div "CQ0M5LV2 Citro | Tees Created at 9:05am, Mon 15th Sep 2025 Finalise your projec…" at bounding box center [475, 311] width 562 height 301
click at [76, 191] on link "Account Settings" at bounding box center [80, 194] width 103 height 22
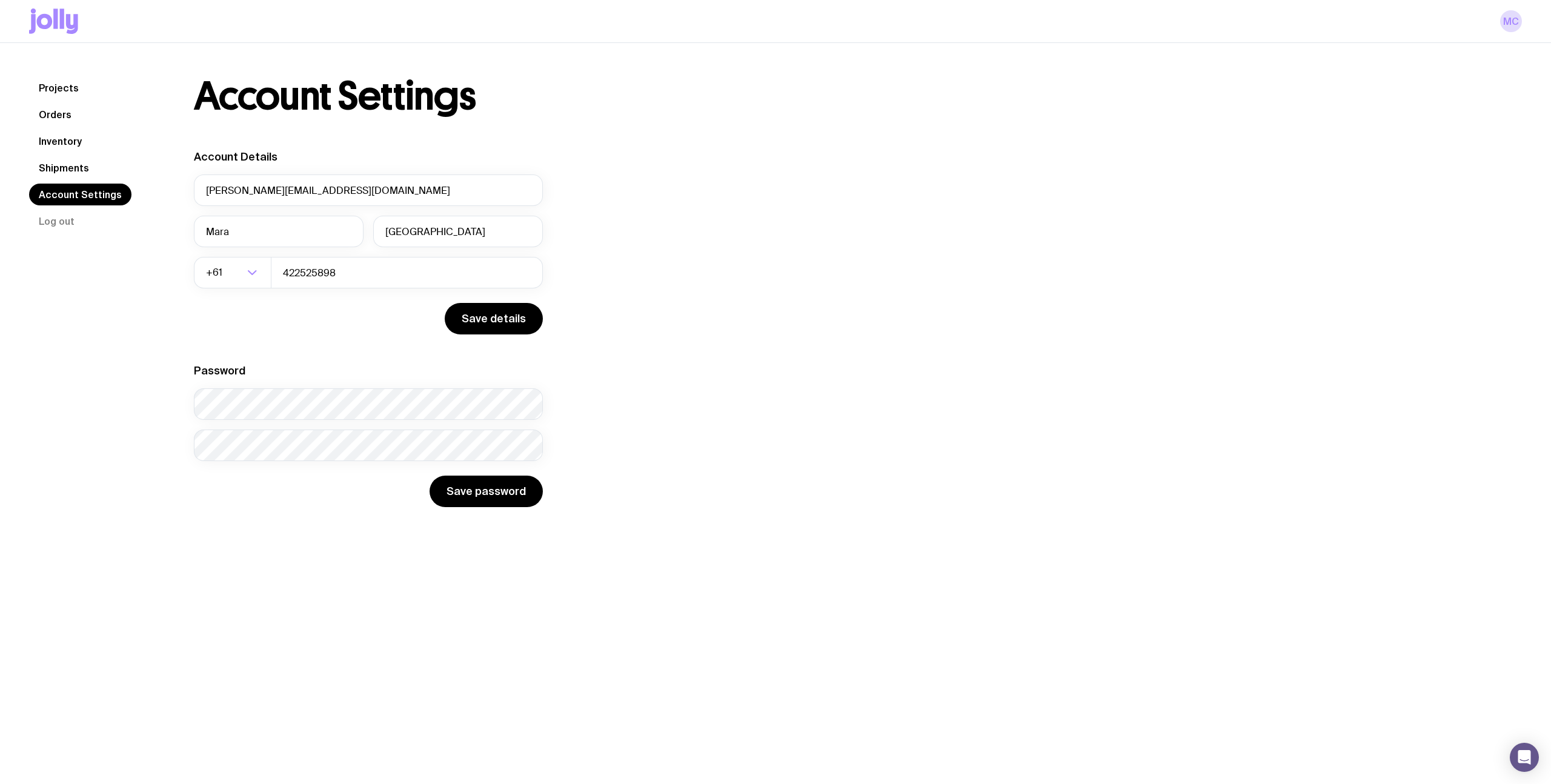
click at [90, 170] on link "Shipments" at bounding box center [63, 167] width 69 height 22
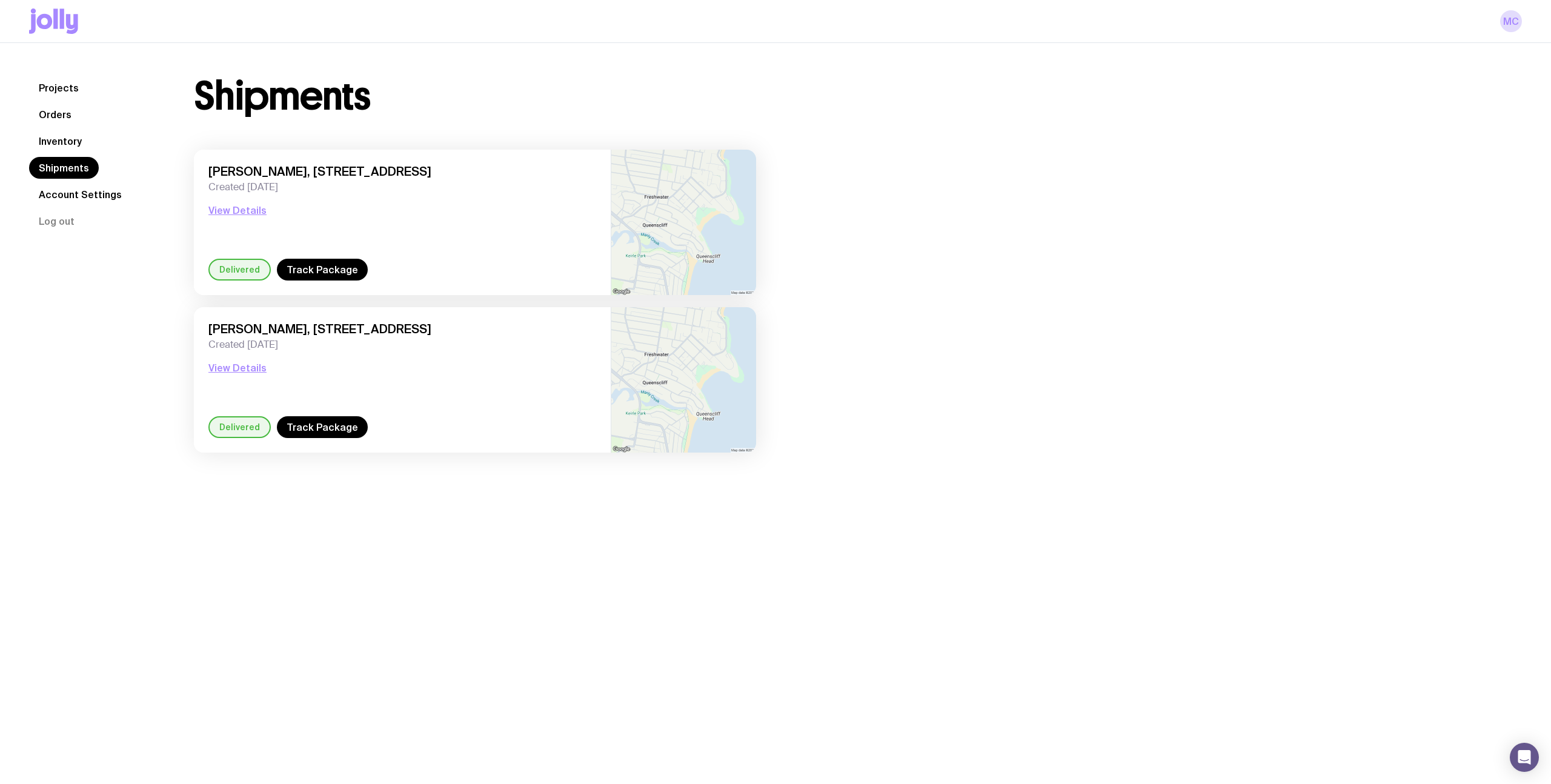
click at [68, 137] on link "Inventory" at bounding box center [60, 141] width 62 height 22
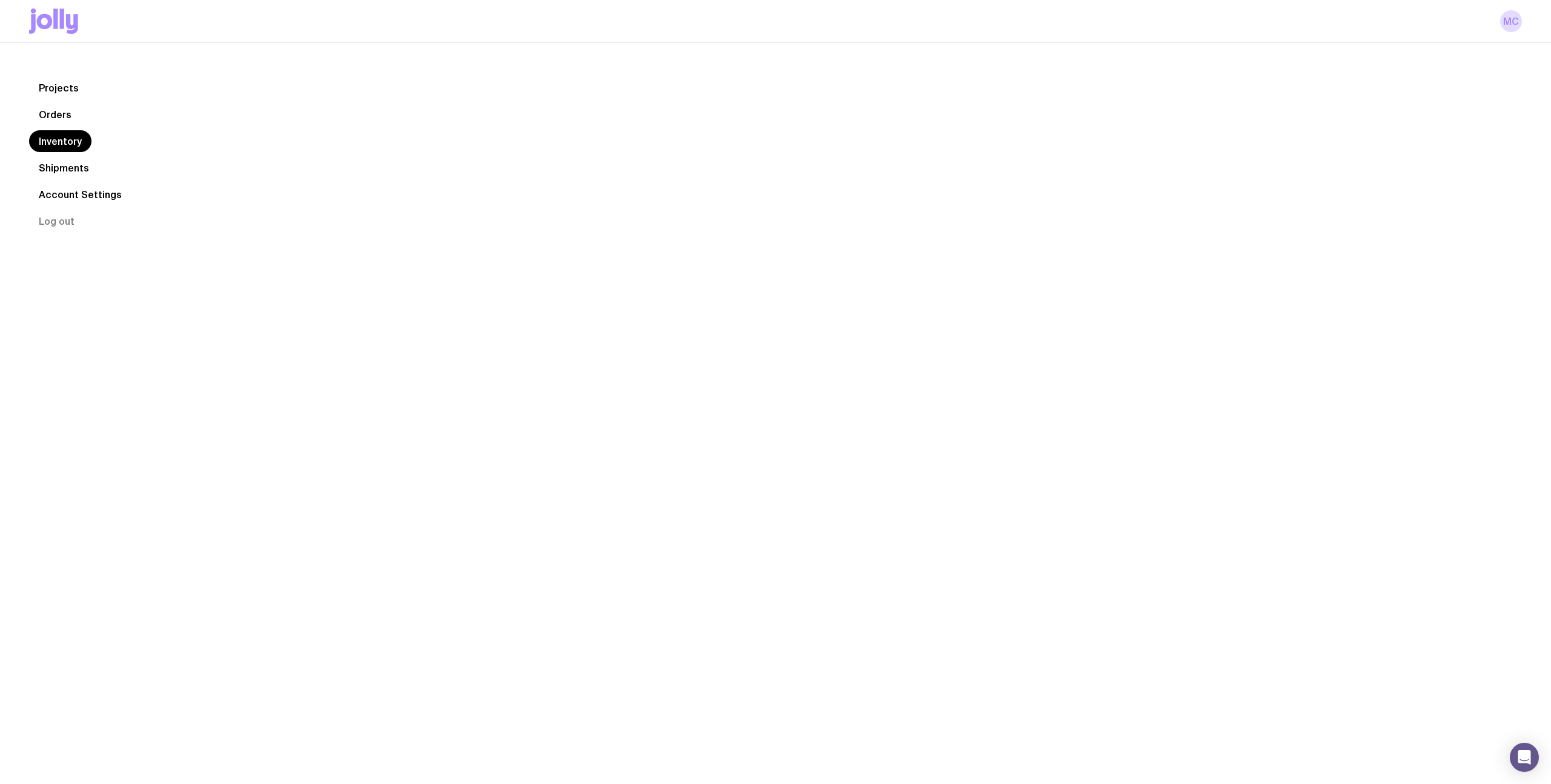
scroll to position [2, 0]
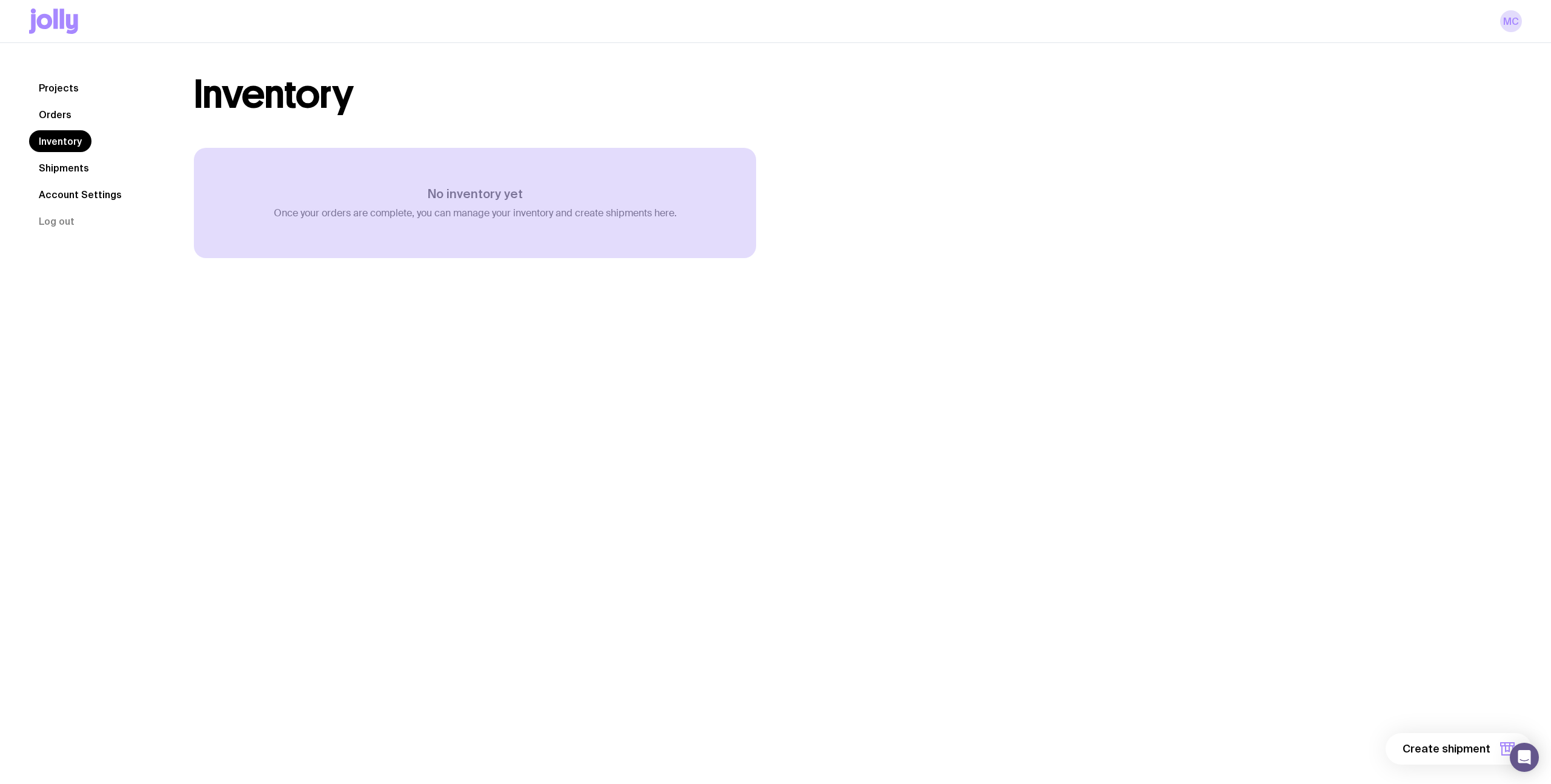
click at [64, 93] on link "Projects" at bounding box center [59, 87] width 60 height 22
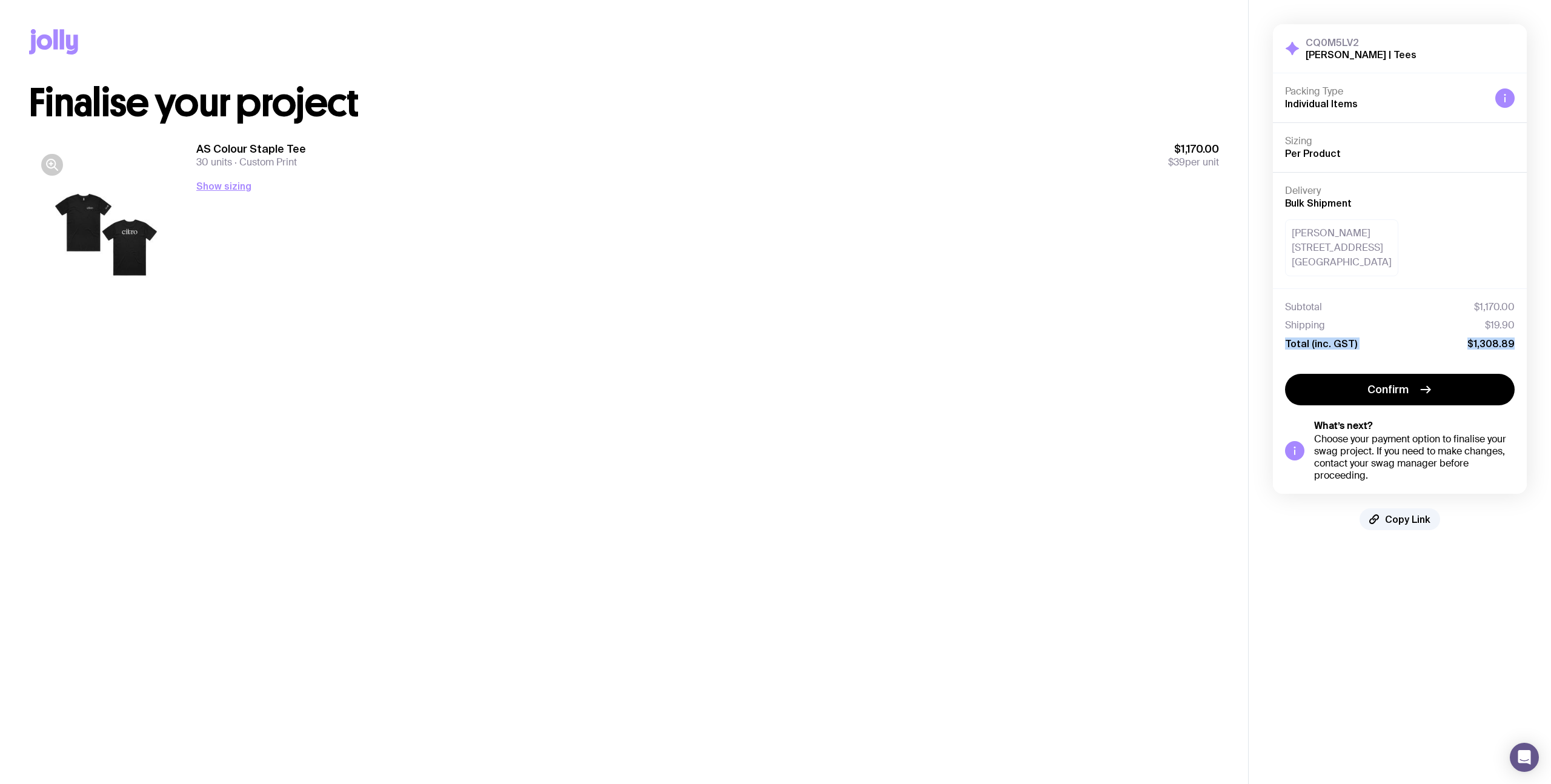
drag, startPoint x: 1286, startPoint y: 344, endPoint x: 1519, endPoint y: 345, distance: 233.0
click at [1519, 345] on div "Subtotal $1,170.00 Shipping $19.90 Total (inc. GST) $1,308.89" at bounding box center [1399, 325] width 254 height 73
copy div "Total (inc. GST) $1,308.89"
